Goal: Information Seeking & Learning: Compare options

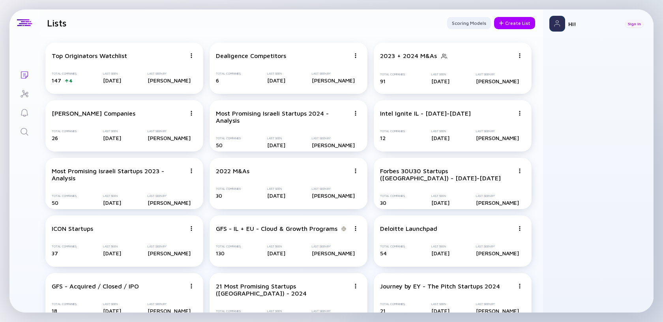
click at [632, 24] on div "Sign In" at bounding box center [634, 24] width 19 height 8
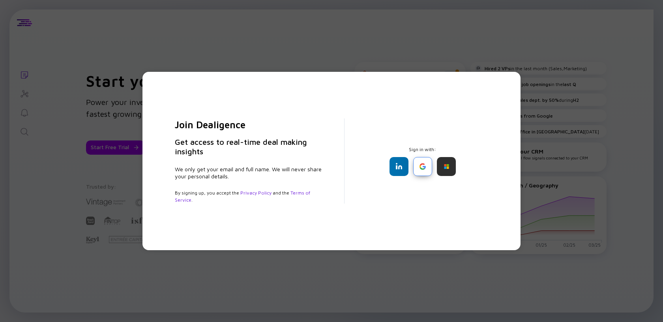
click at [425, 166] on div at bounding box center [422, 166] width 19 height 19
click at [397, 168] on div at bounding box center [399, 166] width 19 height 19
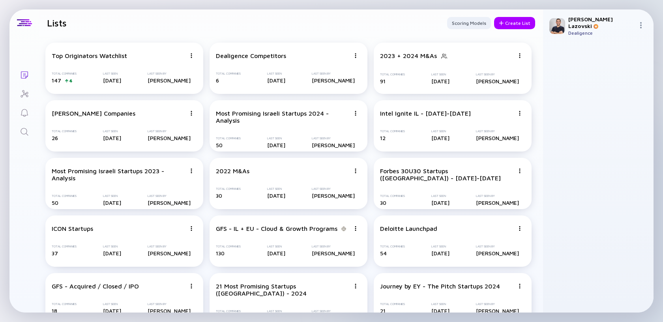
click at [22, 130] on icon "Search" at bounding box center [24, 131] width 9 height 9
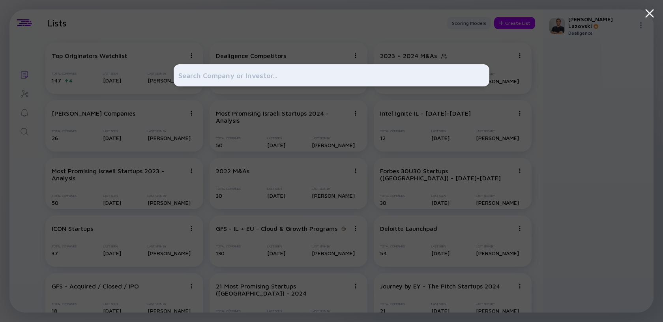
type input "ם"
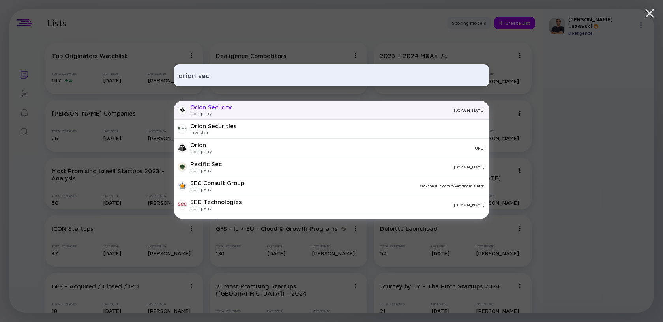
type input "orion sec"
click at [233, 114] on div "Orion Security Company [DOMAIN_NAME]" at bounding box center [332, 110] width 316 height 19
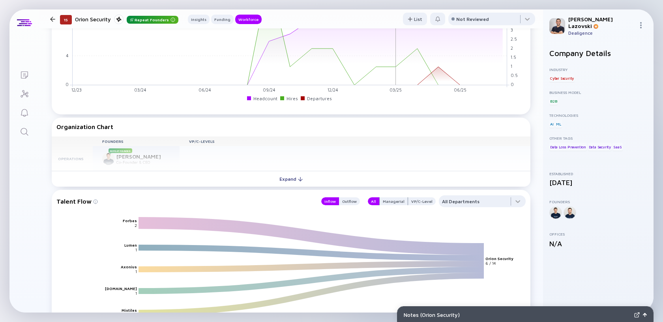
scroll to position [695, 0]
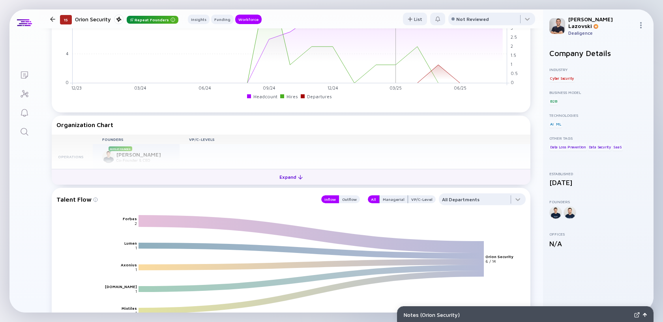
click at [234, 181] on button "Expand" at bounding box center [291, 177] width 479 height 16
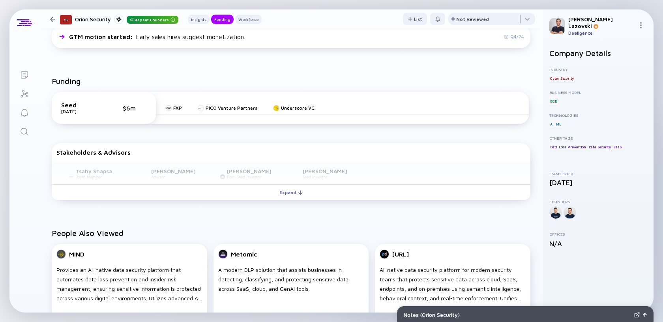
scroll to position [222, 0]
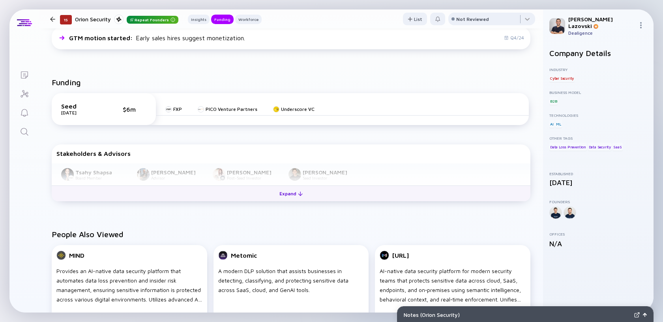
click at [266, 199] on button "Expand" at bounding box center [291, 194] width 479 height 16
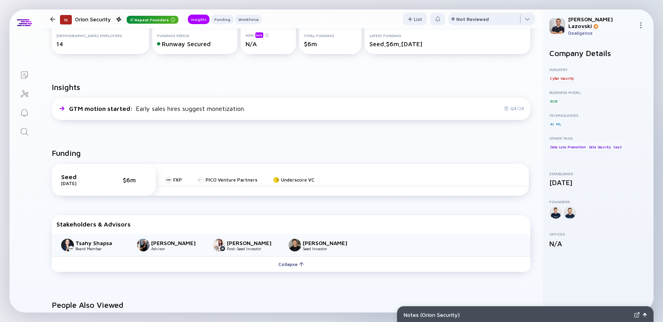
scroll to position [0, 0]
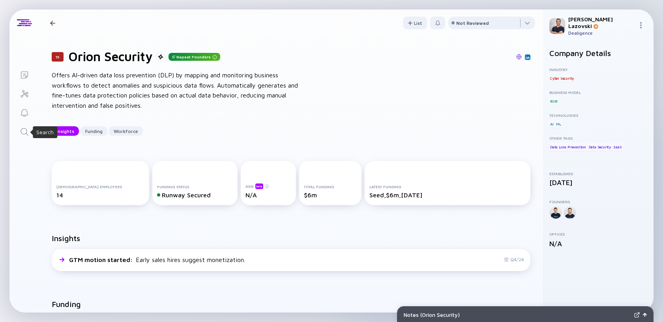
click at [28, 129] on icon "Search" at bounding box center [24, 131] width 9 height 9
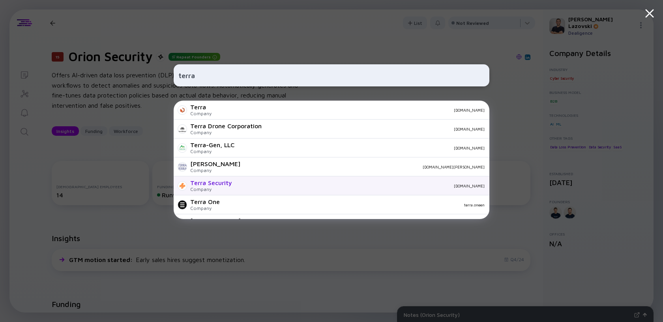
type input "terra"
click at [266, 182] on div "Terra Security Company [DOMAIN_NAME]" at bounding box center [332, 185] width 316 height 19
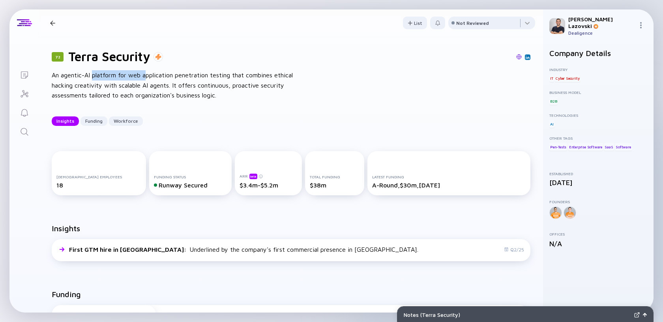
drag, startPoint x: 92, startPoint y: 71, endPoint x: 147, endPoint y: 73, distance: 55.7
click at [147, 73] on div "An agentic-AI platform for web application penetration testing that combines et…" at bounding box center [178, 85] width 253 height 30
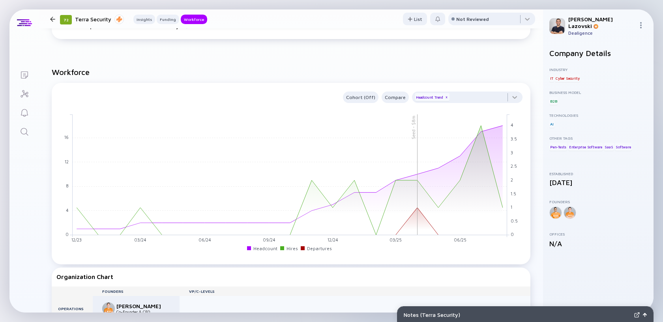
scroll to position [569, 0]
click at [468, 101] on div at bounding box center [467, 99] width 111 height 16
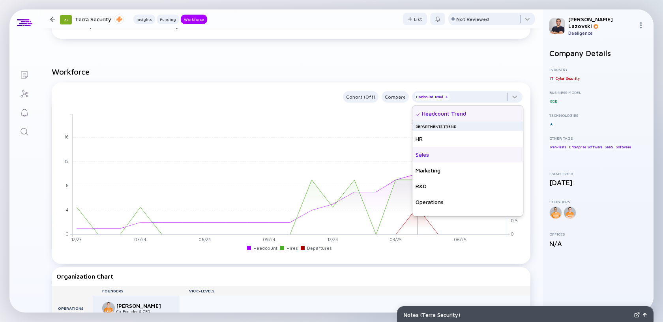
click at [449, 152] on div "Sales" at bounding box center [467, 155] width 111 height 16
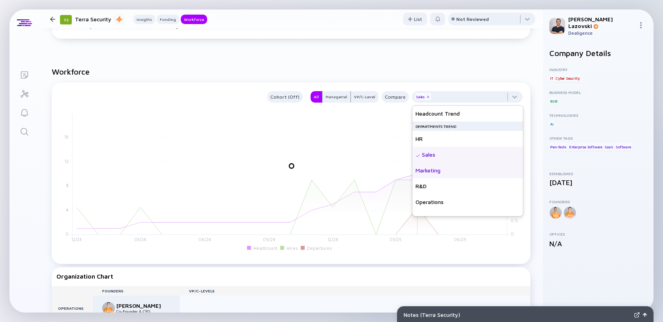
click at [446, 173] on div "Marketing" at bounding box center [467, 171] width 111 height 16
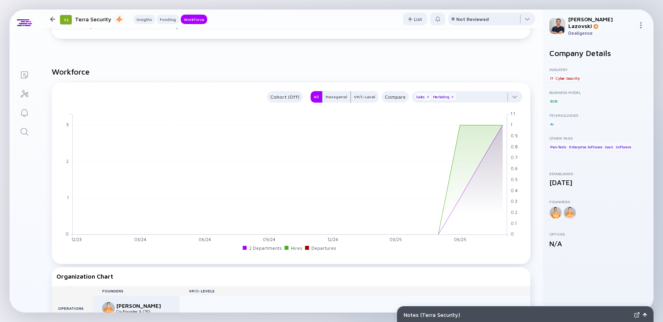
click at [480, 93] on div at bounding box center [467, 99] width 111 height 16
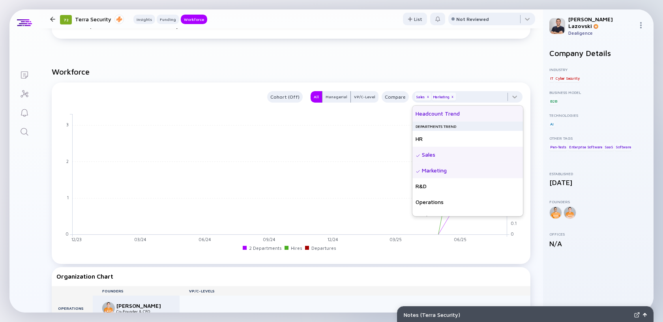
click at [468, 110] on div "Headcount Trend" at bounding box center [467, 114] width 111 height 16
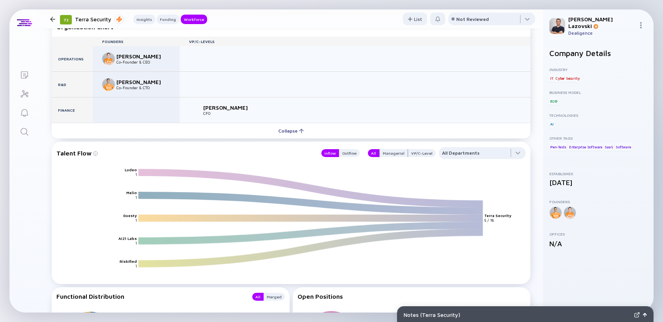
scroll to position [820, 0]
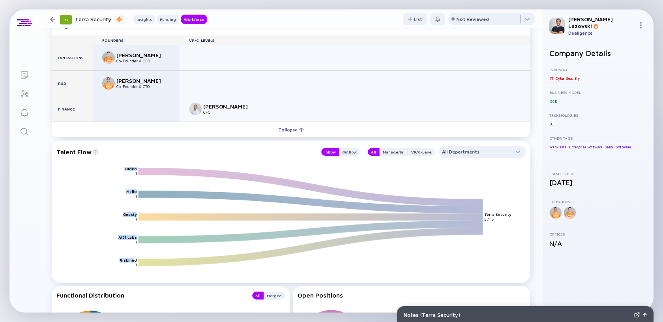
drag, startPoint x: 123, startPoint y: 171, endPoint x: 133, endPoint y: 264, distance: 93.8
click at [133, 264] on icon "[PERSON_NAME] Guesty AI21 Labs Riskified Terra Security 1 1 1 1 1 5 / 18" at bounding box center [294, 224] width 469 height 115
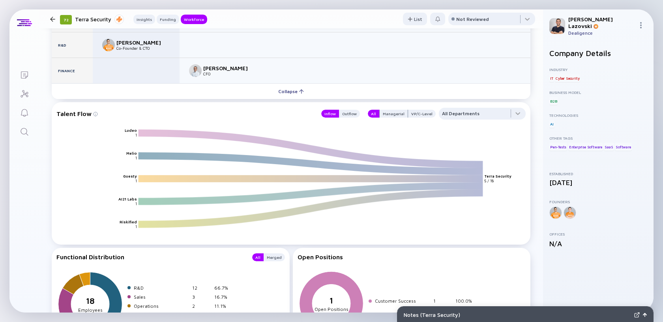
scroll to position [846, 0]
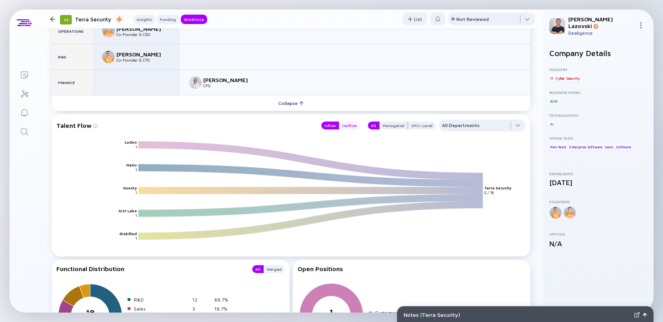
click at [352, 122] on div "Outflow" at bounding box center [349, 126] width 21 height 8
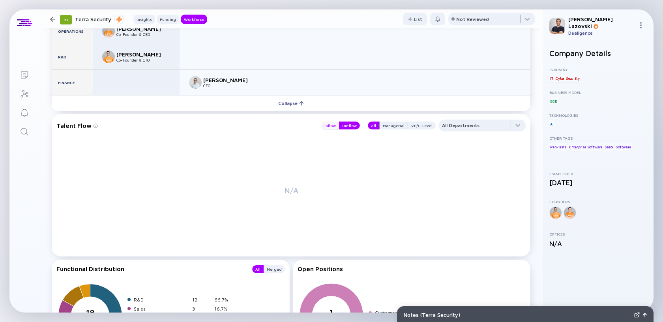
click at [334, 127] on div "Inflow" at bounding box center [330, 126] width 18 height 8
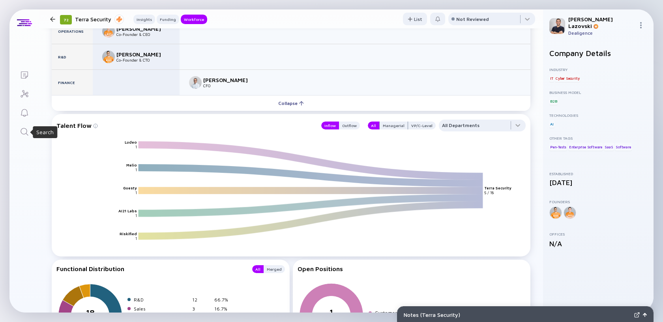
click at [28, 133] on icon "Search" at bounding box center [24, 131] width 9 height 9
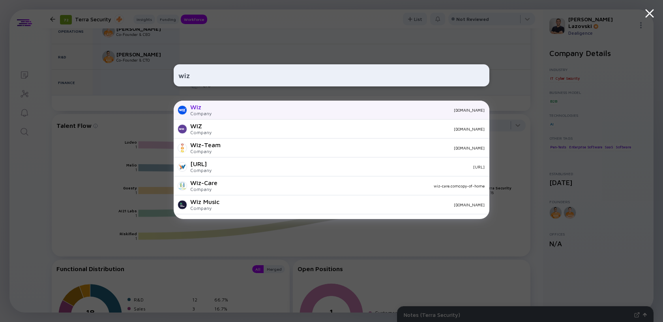
type input "wiz"
click at [227, 108] on div "[DOMAIN_NAME]" at bounding box center [351, 110] width 267 height 5
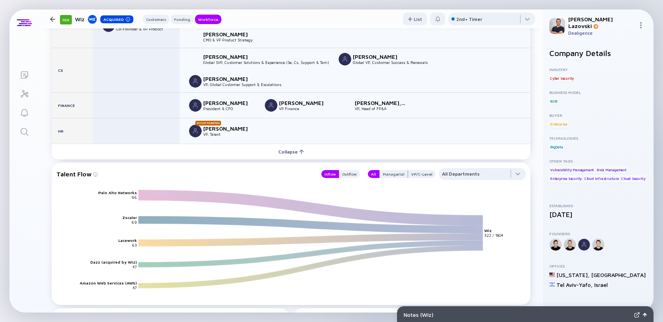
scroll to position [1529, 0]
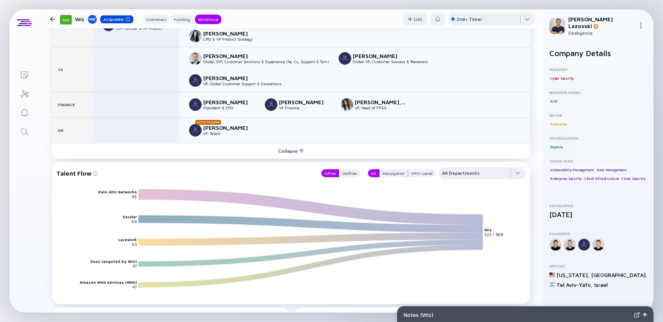
click at [109, 189] on text "Palo Alto Networks" at bounding box center [117, 191] width 39 height 5
click at [126, 190] on icon "Palo Alto Networks Zscaler Lacework Dazz (acquired by Wiz) Amazon Web Services …" at bounding box center [294, 246] width 469 height 115
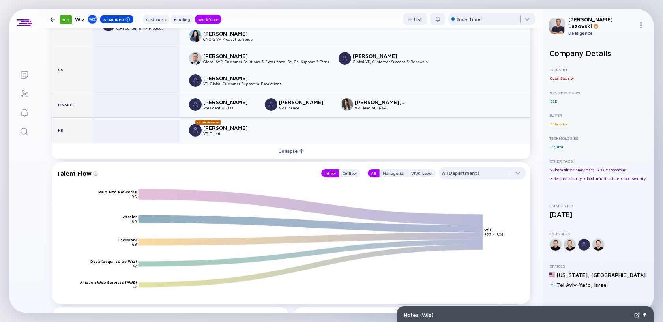
click at [123, 237] on text "Lacework" at bounding box center [127, 239] width 19 height 5
click at [425, 169] on div "VP/C-Level" at bounding box center [422, 173] width 28 height 8
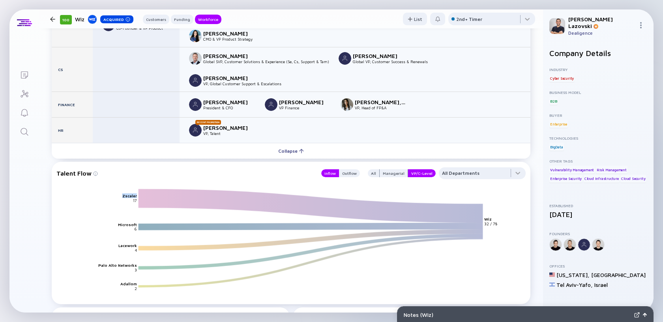
drag, startPoint x: 124, startPoint y: 176, endPoint x: 136, endPoint y: 176, distance: 12.2
click at [136, 193] on text "Zscaler" at bounding box center [129, 195] width 15 height 5
click at [452, 167] on div at bounding box center [482, 175] width 87 height 16
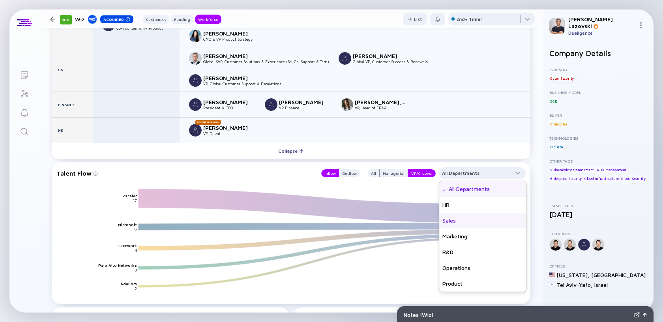
click at [464, 213] on div "Sales" at bounding box center [482, 221] width 87 height 16
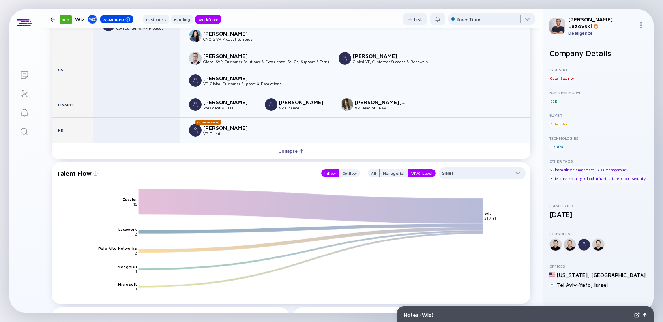
drag, startPoint x: 121, startPoint y: 178, endPoint x: 134, endPoint y: 180, distance: 13.2
click at [134, 189] on icon "Zscaler Lacework Palo Alto Networks MongoDB Microsoft Wiz 15 2 2 1 1 21 / 31" at bounding box center [294, 246] width 469 height 115
click at [134, 201] on text "15" at bounding box center [135, 203] width 4 height 5
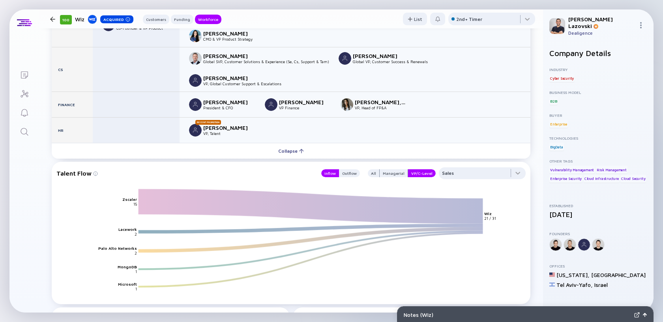
click at [132, 197] on text "Zscaler" at bounding box center [129, 199] width 15 height 5
click at [379, 169] on div "All" at bounding box center [373, 173] width 11 height 8
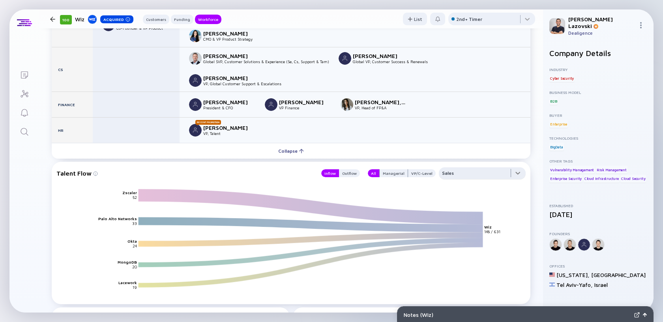
click at [471, 167] on div at bounding box center [482, 175] width 87 height 16
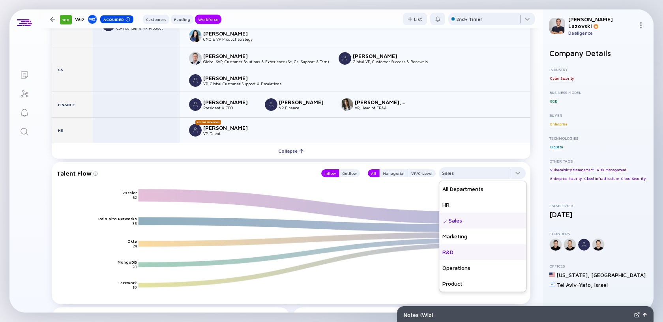
click at [452, 244] on div "R&D" at bounding box center [482, 252] width 87 height 16
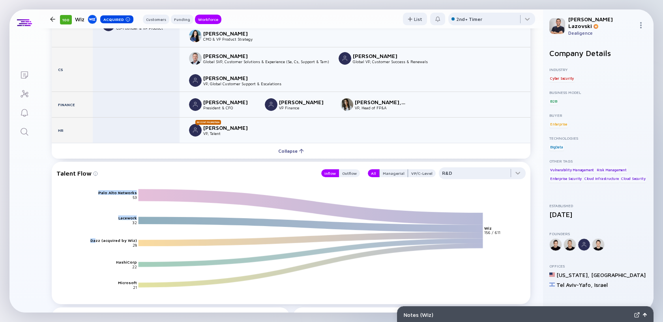
drag, startPoint x: 100, startPoint y: 219, endPoint x: 149, endPoint y: 220, distance: 48.9
click at [149, 220] on icon "Palo Alto Networks [PERSON_NAME] (acquired by Wiz) HashiCorp Microsoft Wiz 53 3…" at bounding box center [294, 246] width 469 height 115
click at [108, 223] on icon "Palo Alto Networks [PERSON_NAME] (acquired by Wiz) HashiCorp Microsoft Wiz 53 3…" at bounding box center [294, 246] width 469 height 115
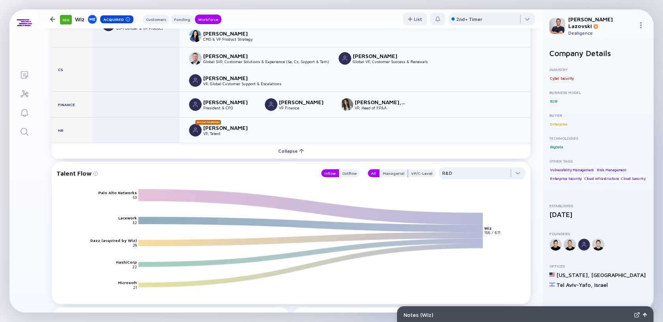
click at [120, 260] on text "HashiCorp" at bounding box center [126, 262] width 21 height 5
click at [118, 259] on icon "Palo Alto Networks [PERSON_NAME] (acquired by Wiz) HashiCorp Microsoft Wiz 53 3…" at bounding box center [294, 246] width 469 height 115
click at [122, 189] on icon "Palo Alto Networks [PERSON_NAME] (acquired by Wiz) HashiCorp Microsoft Wiz 53 3…" at bounding box center [294, 246] width 469 height 115
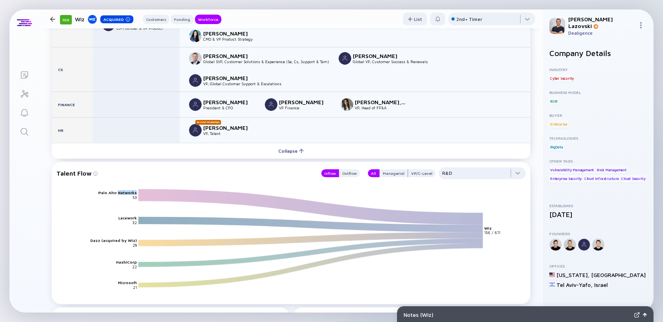
click at [122, 189] on icon "Palo Alto Networks [PERSON_NAME] (acquired by Wiz) HashiCorp Microsoft Wiz 53 3…" at bounding box center [294, 246] width 469 height 115
click at [351, 169] on div "Outflow" at bounding box center [349, 173] width 21 height 8
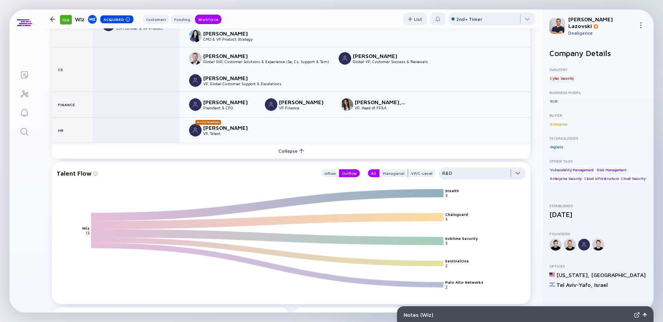
click at [482, 167] on div at bounding box center [482, 175] width 87 height 16
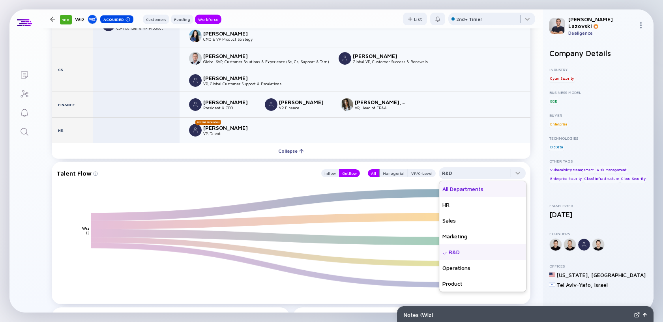
click at [475, 181] on div "All Departments" at bounding box center [482, 189] width 87 height 16
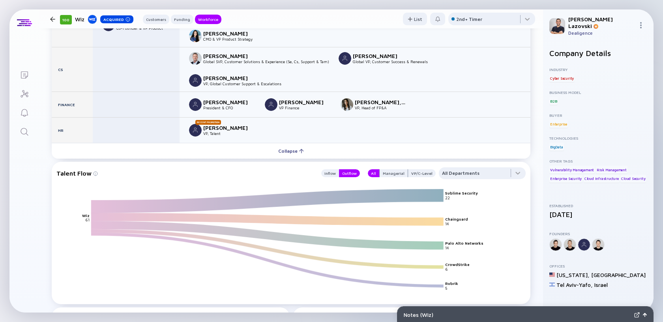
drag, startPoint x: 478, startPoint y: 173, endPoint x: 444, endPoint y: 173, distance: 34.3
click at [444, 189] on icon "Sublime Security Chainguard Palo Alto Networks CrowdStrike Rubrik Wiz 22 14 14 …" at bounding box center [294, 246] width 469 height 115
drag, startPoint x: 468, startPoint y: 199, endPoint x: 448, endPoint y: 199, distance: 19.3
click at [448, 199] on icon "Sublime Security Chainguard Palo Alto Networks CrowdStrike Rubrik Wiz 22 14 14 …" at bounding box center [294, 246] width 469 height 115
click at [456, 191] on text "Sublime Security" at bounding box center [462, 193] width 33 height 5
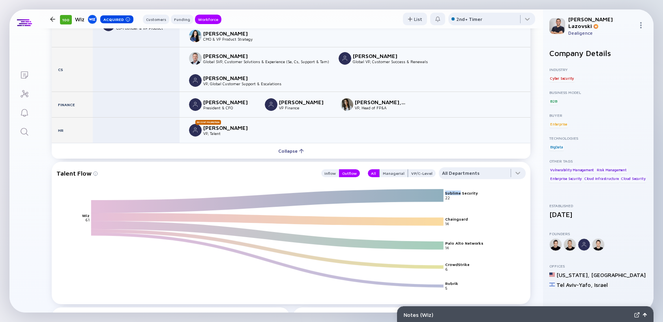
click at [456, 191] on text "Sublime Security" at bounding box center [462, 193] width 33 height 5
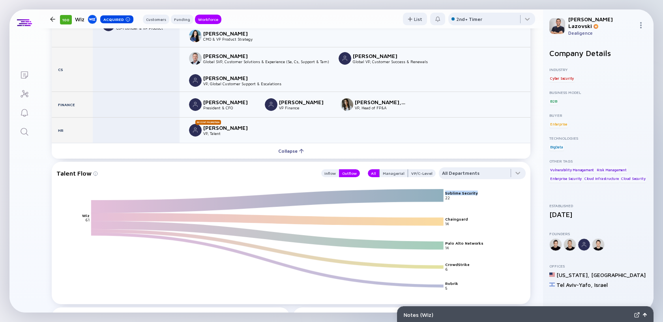
click at [456, 191] on text "Sublime Security" at bounding box center [462, 193] width 33 height 5
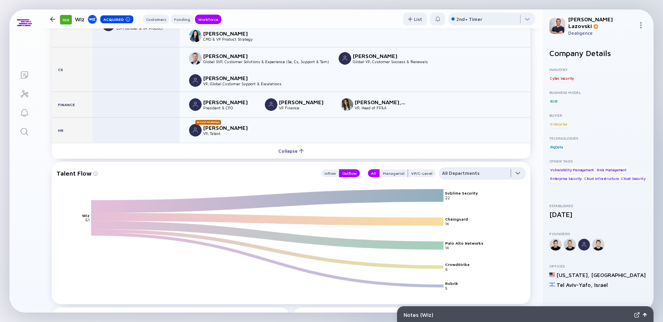
click at [476, 167] on div at bounding box center [482, 175] width 87 height 16
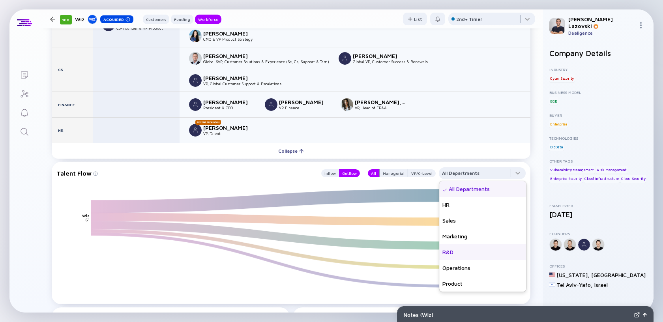
click at [461, 244] on div "R&D" at bounding box center [482, 252] width 87 height 16
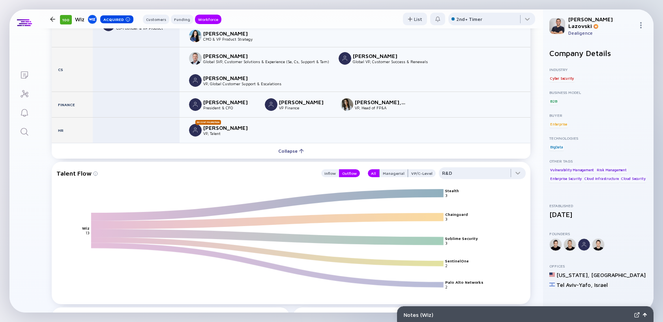
click at [360, 272] on icon "Stealth Chainguard Sublime Security SentinelOne Palo Alto Networks Wiz 3 3 3 2 …" at bounding box center [294, 246] width 469 height 115
click at [481, 167] on div at bounding box center [482, 175] width 87 height 16
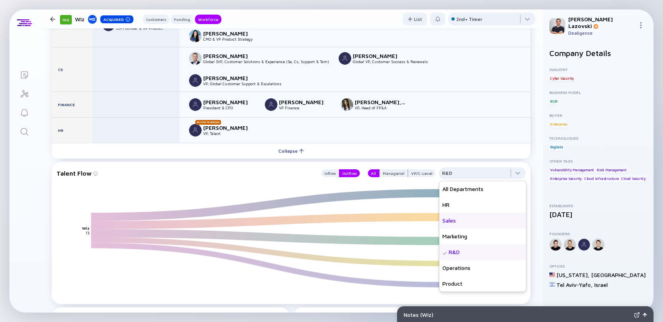
click at [480, 213] on div "Sales" at bounding box center [482, 221] width 87 height 16
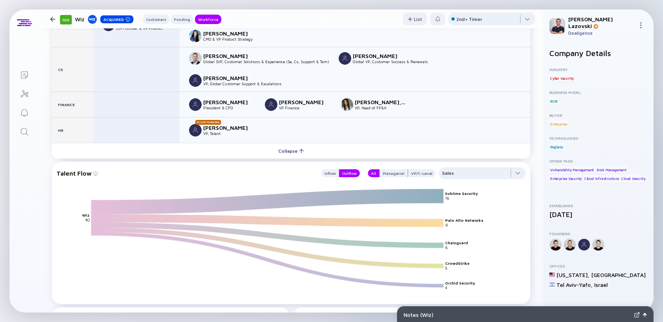
click at [474, 191] on text "Sublime Security" at bounding box center [462, 193] width 33 height 5
click at [466, 218] on text "Palo Alto Networks" at bounding box center [465, 220] width 39 height 5
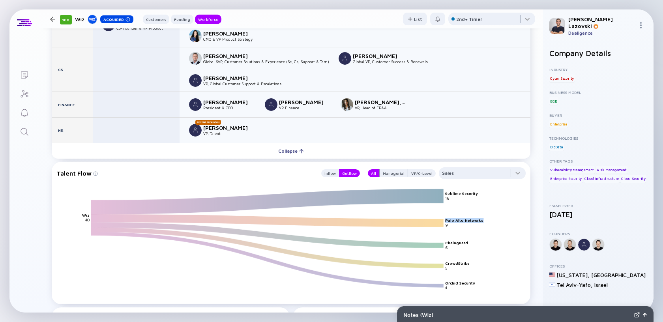
click at [466, 218] on text "Palo Alto Networks" at bounding box center [465, 220] width 39 height 5
click at [456, 191] on text "Sublime Security" at bounding box center [462, 193] width 33 height 5
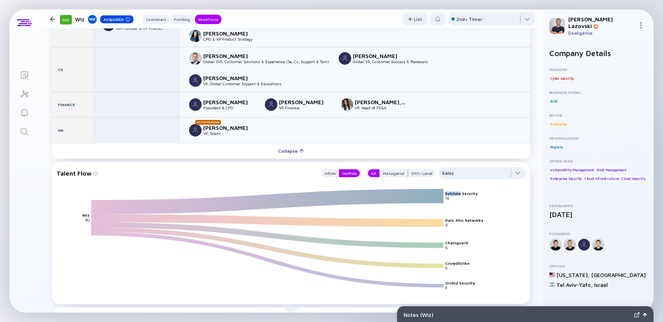
click at [456, 191] on text "Sublime Security" at bounding box center [462, 193] width 33 height 5
click at [457, 218] on text "Palo Alto Networks" at bounding box center [465, 220] width 39 height 5
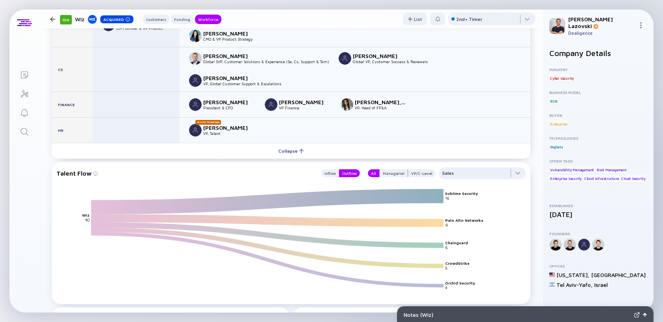
click at [455, 240] on text "Chainguard" at bounding box center [457, 242] width 23 height 5
click at [475, 191] on text "Sublime Security" at bounding box center [462, 193] width 33 height 5
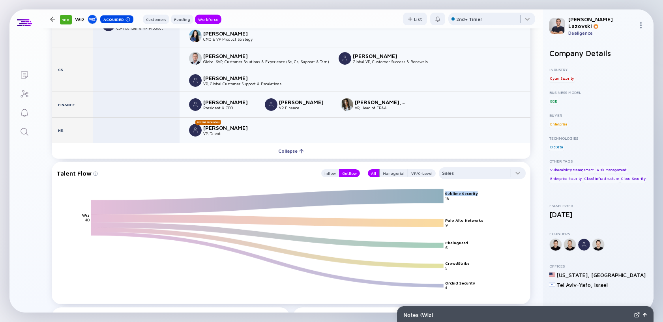
click at [475, 191] on text "Sublime Security" at bounding box center [462, 193] width 33 height 5
click at [474, 191] on text "Sublime Security" at bounding box center [462, 193] width 33 height 5
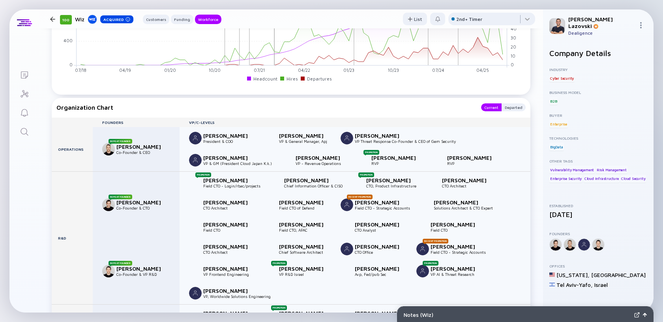
scroll to position [945, 0]
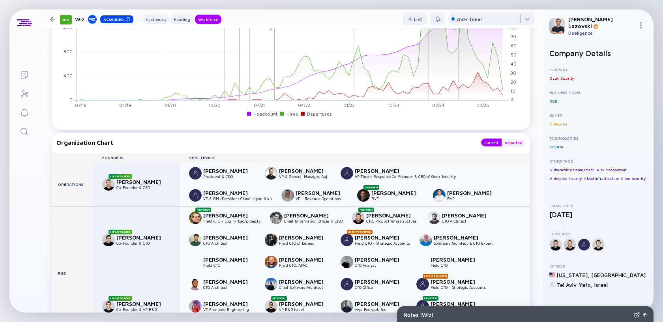
click at [512, 142] on div "Departed" at bounding box center [514, 143] width 24 height 8
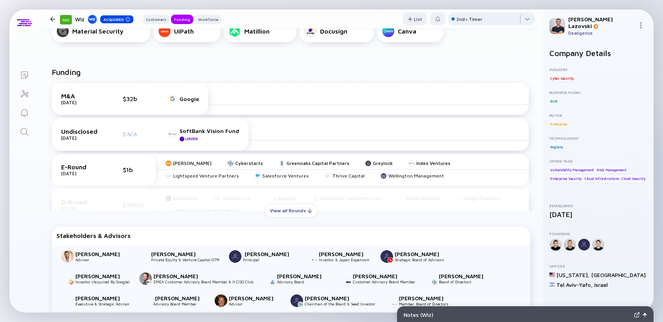
scroll to position [175, 0]
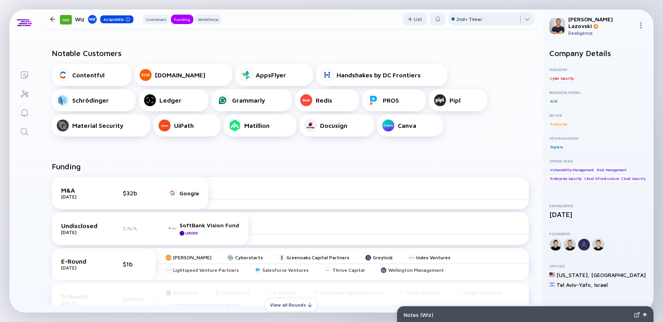
click at [24, 132] on icon "Search" at bounding box center [24, 131] width 9 height 9
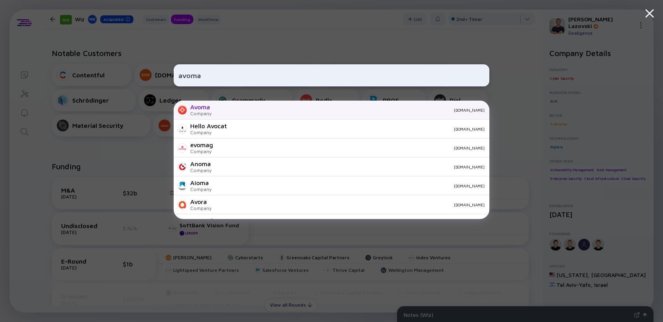
type input "avoma"
click at [248, 113] on div "Avoma Company [DOMAIN_NAME]" at bounding box center [332, 110] width 316 height 19
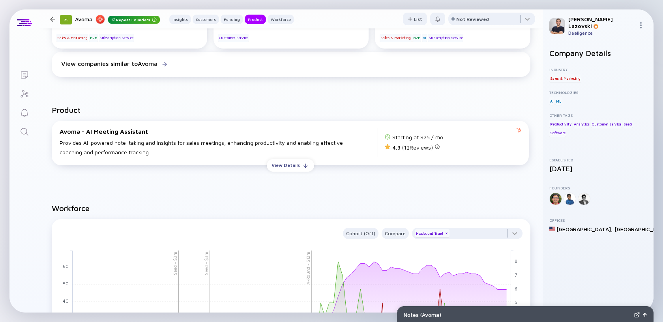
scroll to position [674, 0]
click at [293, 169] on div "View Details" at bounding box center [286, 164] width 38 height 12
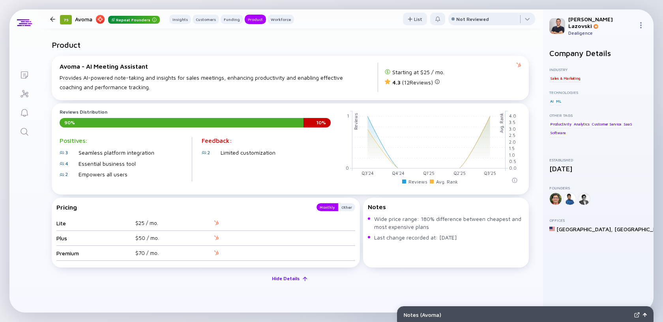
scroll to position [739, 0]
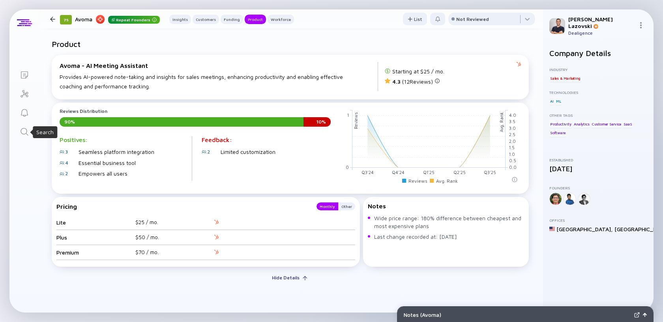
click at [24, 132] on icon "Search" at bounding box center [24, 131] width 9 height 9
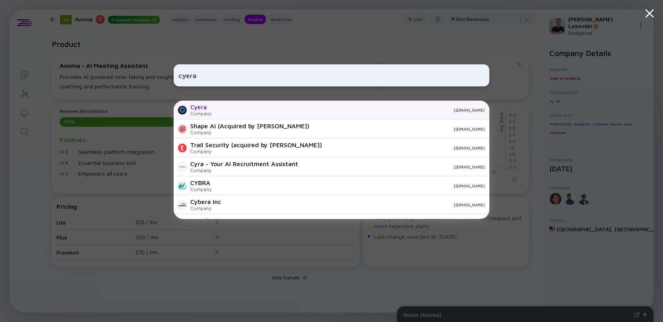
type input "cyera"
click at [243, 116] on div "Cyera Company [DOMAIN_NAME]" at bounding box center [332, 110] width 316 height 19
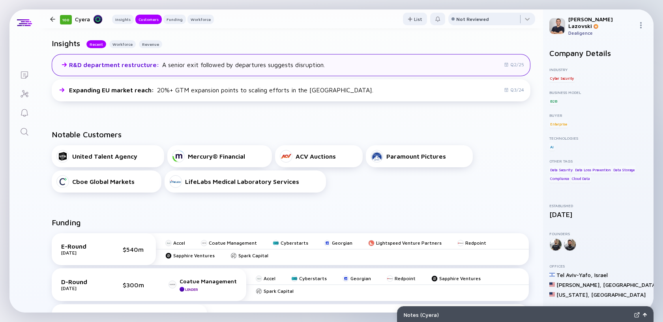
scroll to position [195, 0]
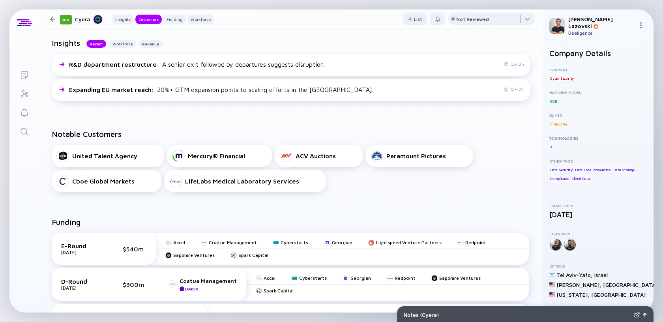
click at [360, 197] on div "Notable Customers United Talent Agency Mercury® Financial ACV Auctions Paramoun…" at bounding box center [291, 161] width 504 height 88
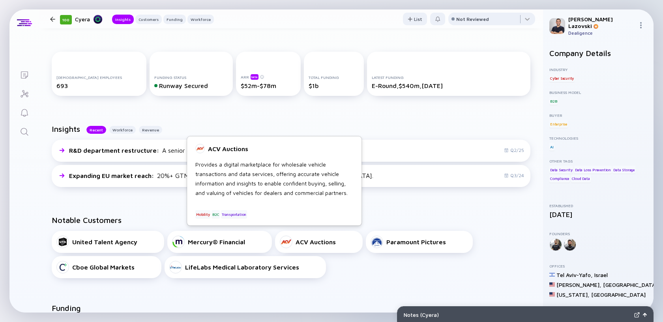
scroll to position [109, 0]
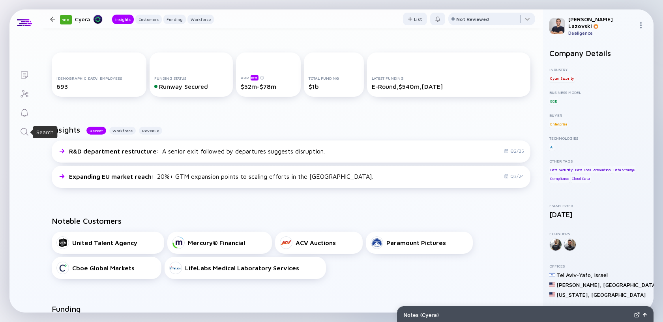
click at [28, 134] on icon "Search" at bounding box center [24, 131] width 9 height 9
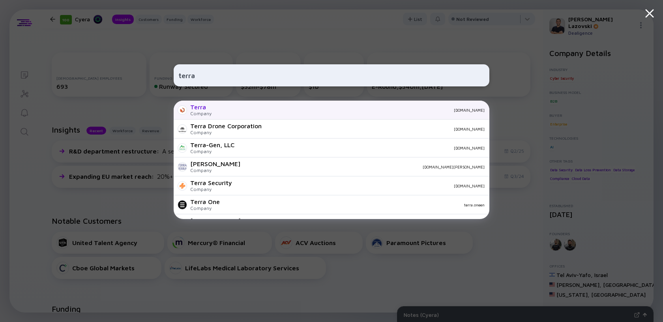
type input "terra"
click at [243, 111] on div "[DOMAIN_NAME]" at bounding box center [351, 110] width 267 height 5
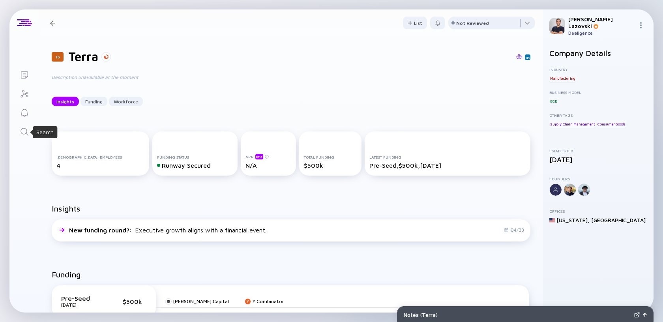
click at [28, 129] on icon "Search" at bounding box center [24, 131] width 9 height 9
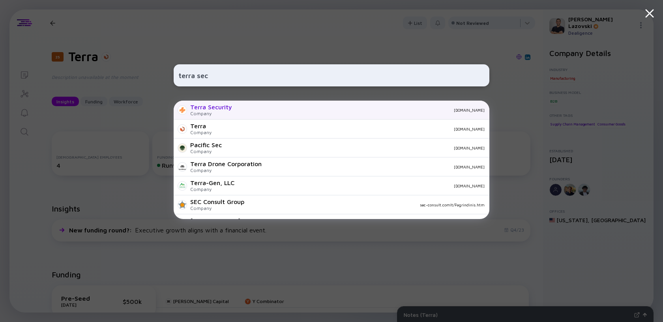
type input "terra sec"
click at [225, 114] on div "Company" at bounding box center [211, 114] width 42 height 6
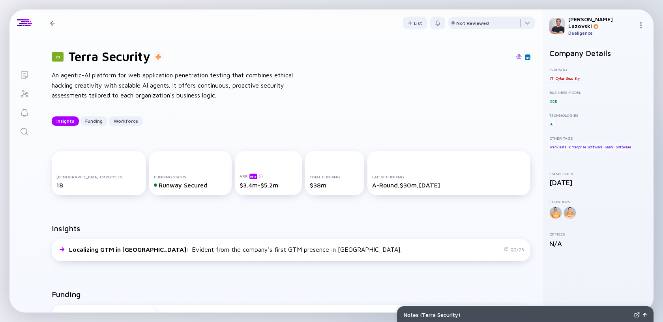
click at [243, 186] on div "$3.4m-$5.2m" at bounding box center [269, 185] width 58 height 7
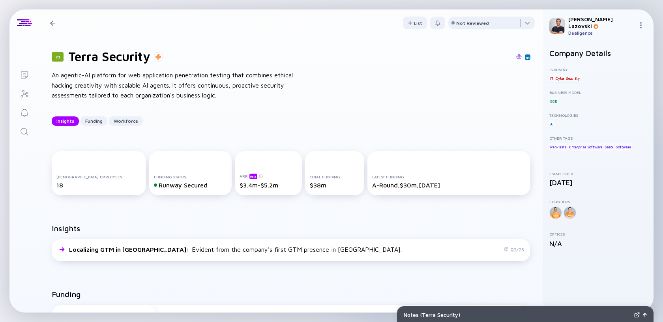
click at [243, 186] on div "$3.4m-$5.2m" at bounding box center [269, 185] width 58 height 7
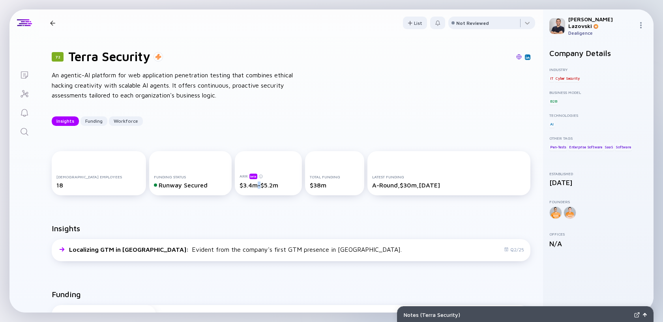
click at [243, 186] on div "$3.4m-$5.2m" at bounding box center [269, 185] width 58 height 7
click at [257, 137] on div "72 Terra Security An agentic-AI platform for web application penetration testin…" at bounding box center [291, 87] width 504 height 102
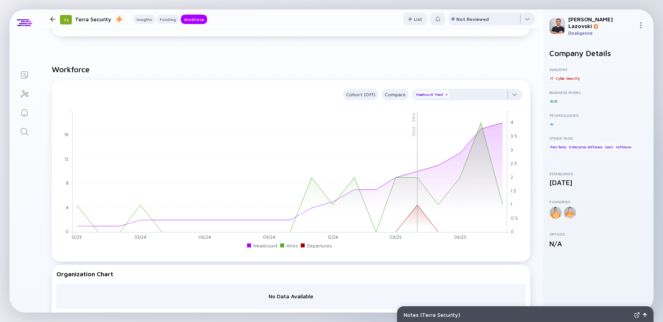
scroll to position [549, 0]
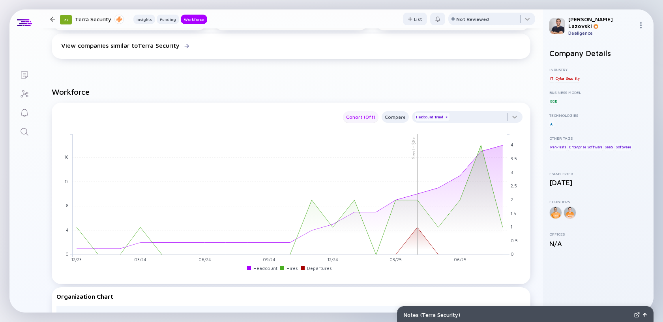
click at [356, 118] on div "Cohort (Off)" at bounding box center [361, 116] width 36 height 9
click at [363, 166] on div "Location" at bounding box center [368, 165] width 43 height 16
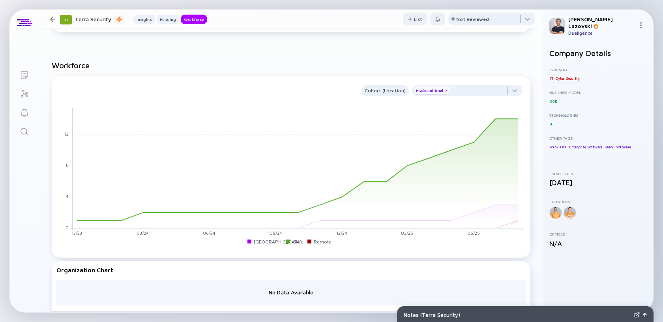
scroll to position [570, 0]
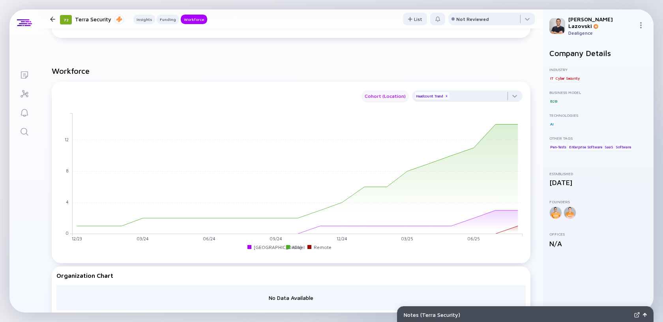
click at [384, 98] on div "Cohort (Location)" at bounding box center [385, 96] width 47 height 9
click at [377, 125] on div "Retention" at bounding box center [385, 129] width 43 height 16
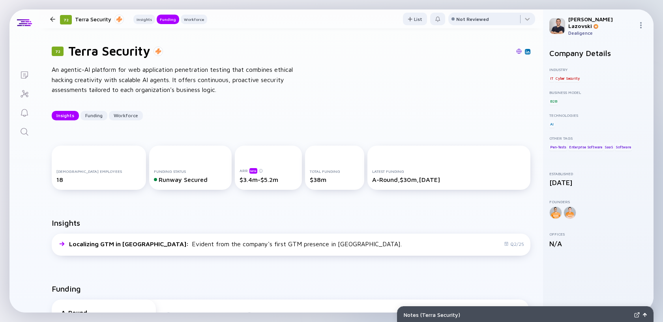
scroll to position [0, 0]
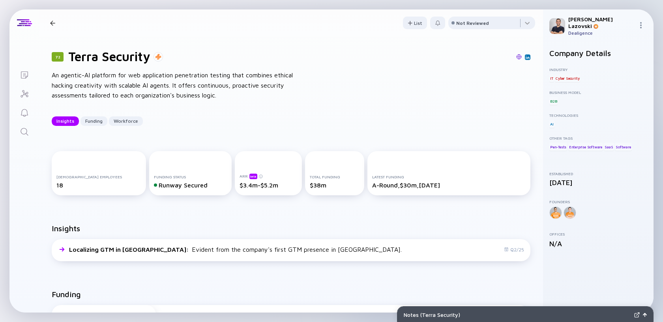
click at [22, 131] on icon "Search" at bounding box center [24, 131] width 9 height 9
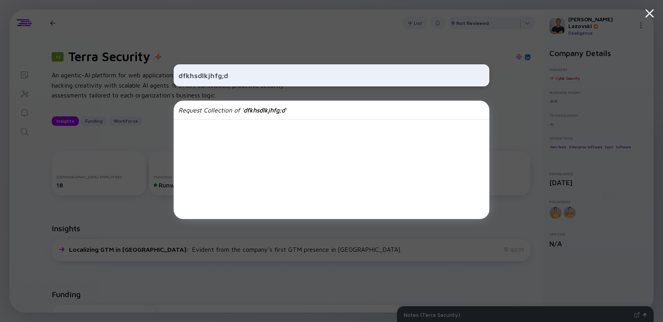
type input "dfkhsdlkjhfg;d"
click at [560, 27] on div "dfkhsdlkjhfg;d Request Collection of ' dfkhsdlkjhfg;d '" at bounding box center [331, 161] width 663 height 322
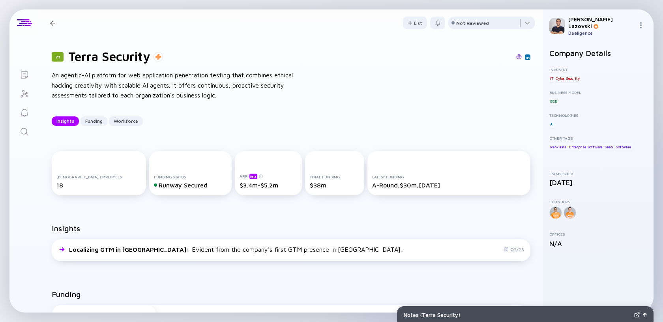
click at [642, 24] on img at bounding box center [641, 25] width 6 height 6
click at [620, 61] on div "Team Members" at bounding box center [614, 65] width 52 height 16
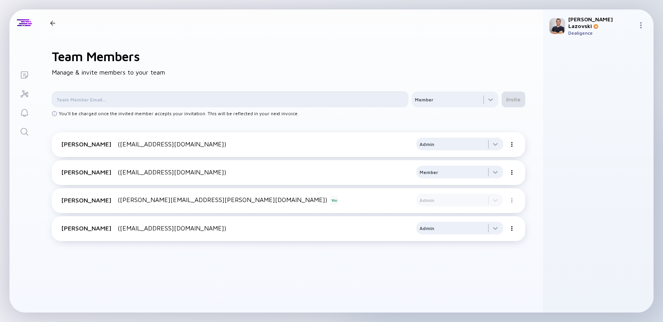
click at [180, 99] on input "text" at bounding box center [229, 100] width 347 height 8
click at [456, 99] on div at bounding box center [455, 100] width 87 height 16
click at [514, 67] on div "Team Members Manage & invite members to your team Member Member Admin Invite Yo…" at bounding box center [291, 174] width 504 height 276
click at [28, 77] on icon "Lists" at bounding box center [24, 74] width 9 height 9
